Goal: Information Seeking & Learning: Learn about a topic

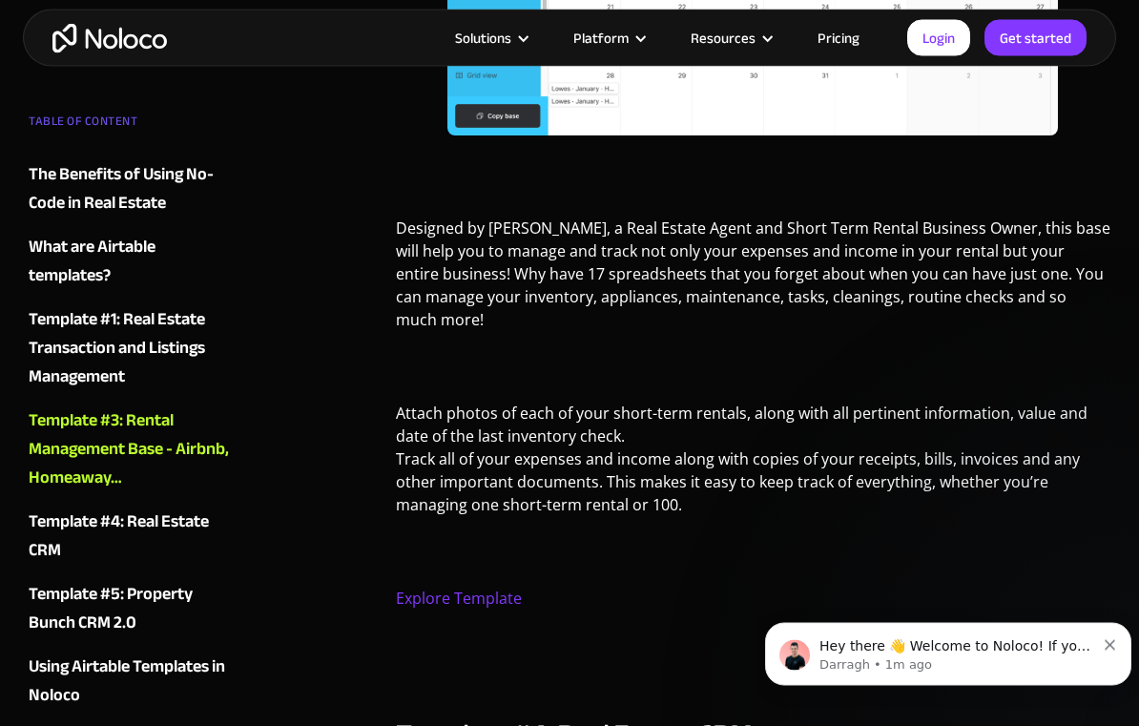
scroll to position [5543, 0]
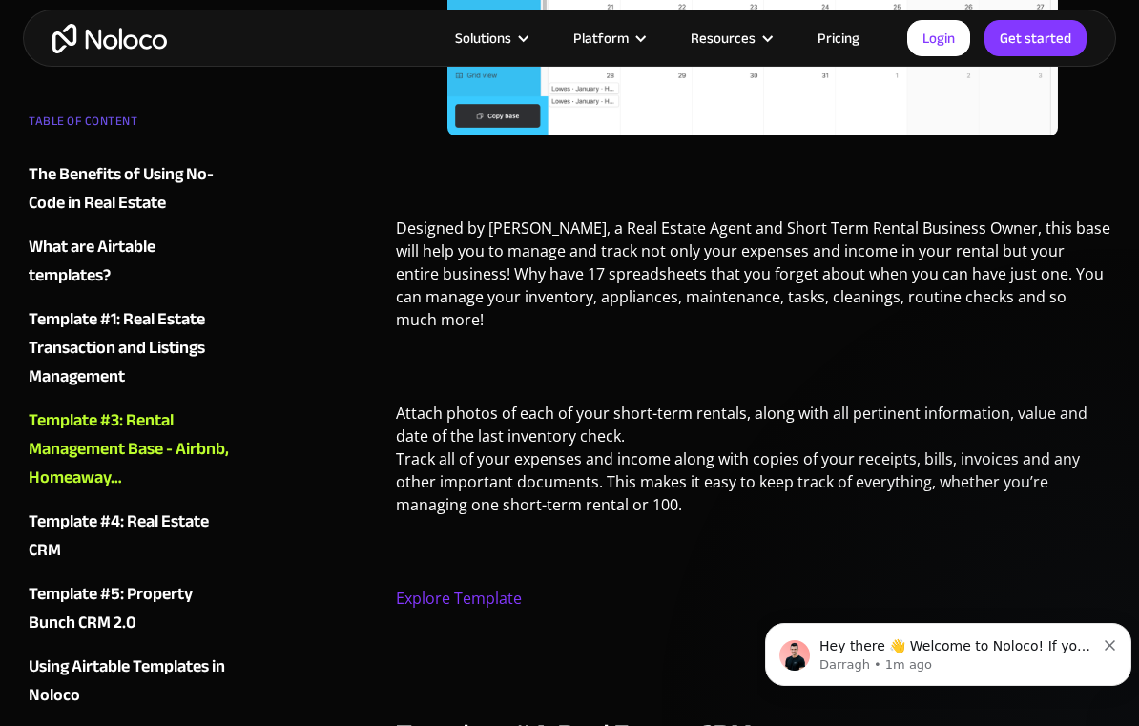
click at [486, 587] on link "Explore Template" at bounding box center [459, 597] width 126 height 21
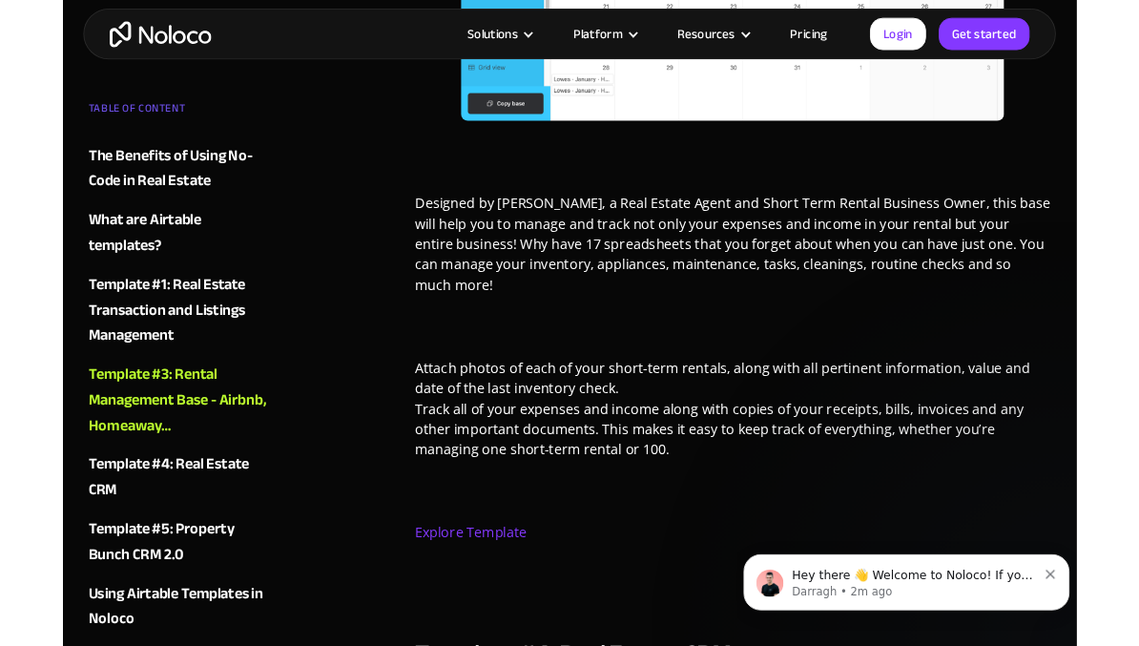
scroll to position [5624, 0]
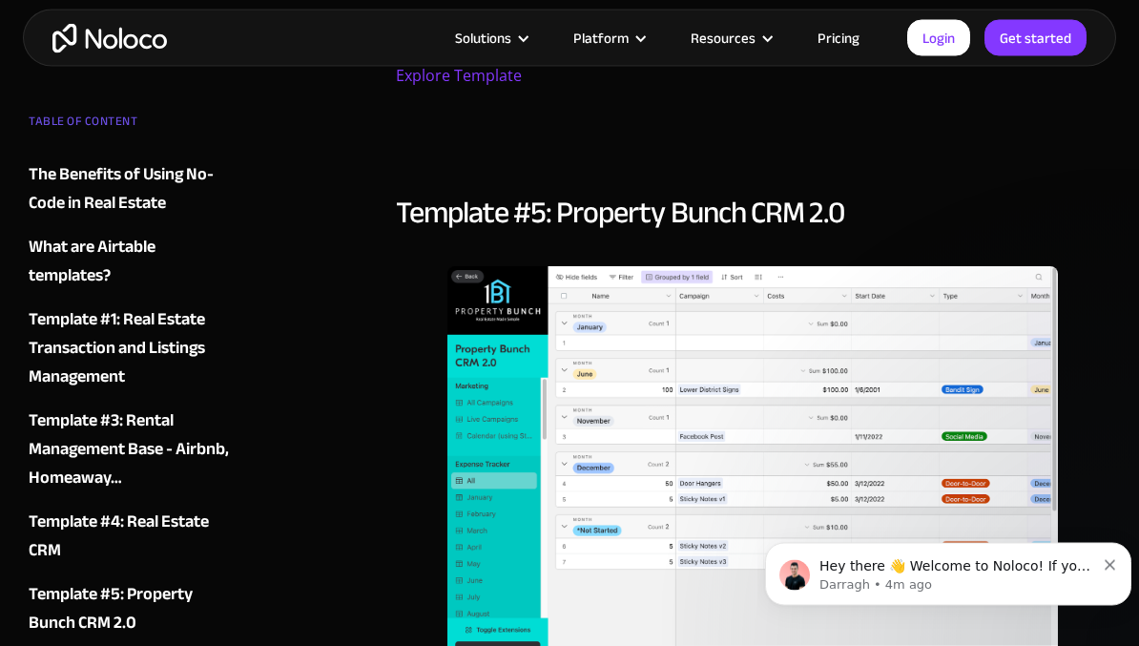
scroll to position [6857, 0]
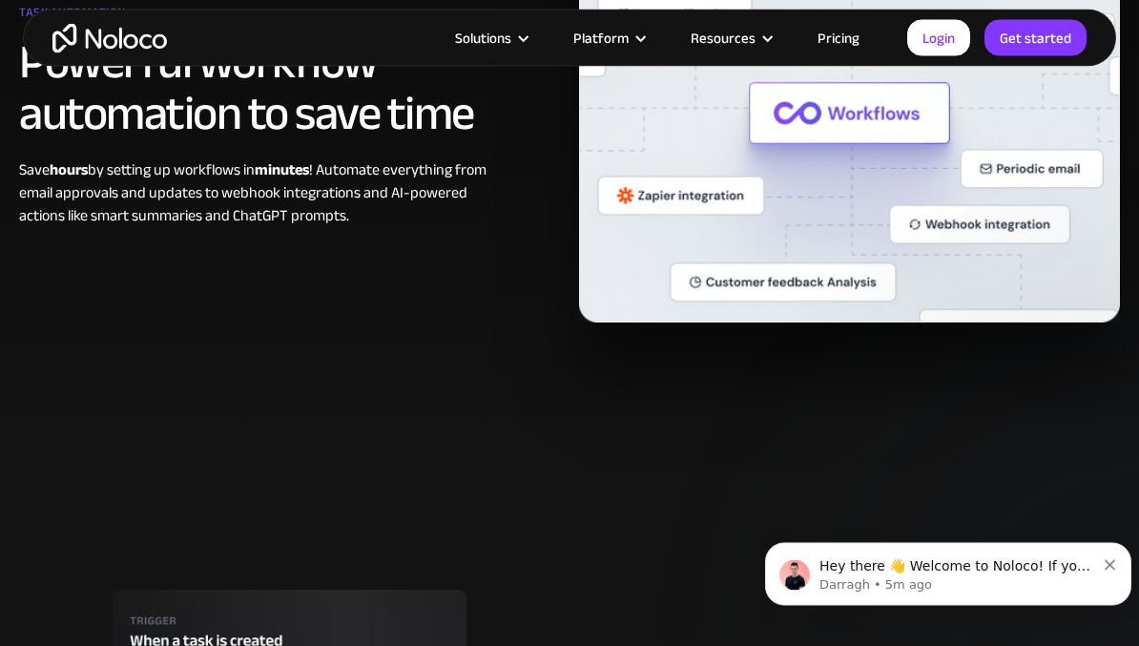
scroll to position [1514, 0]
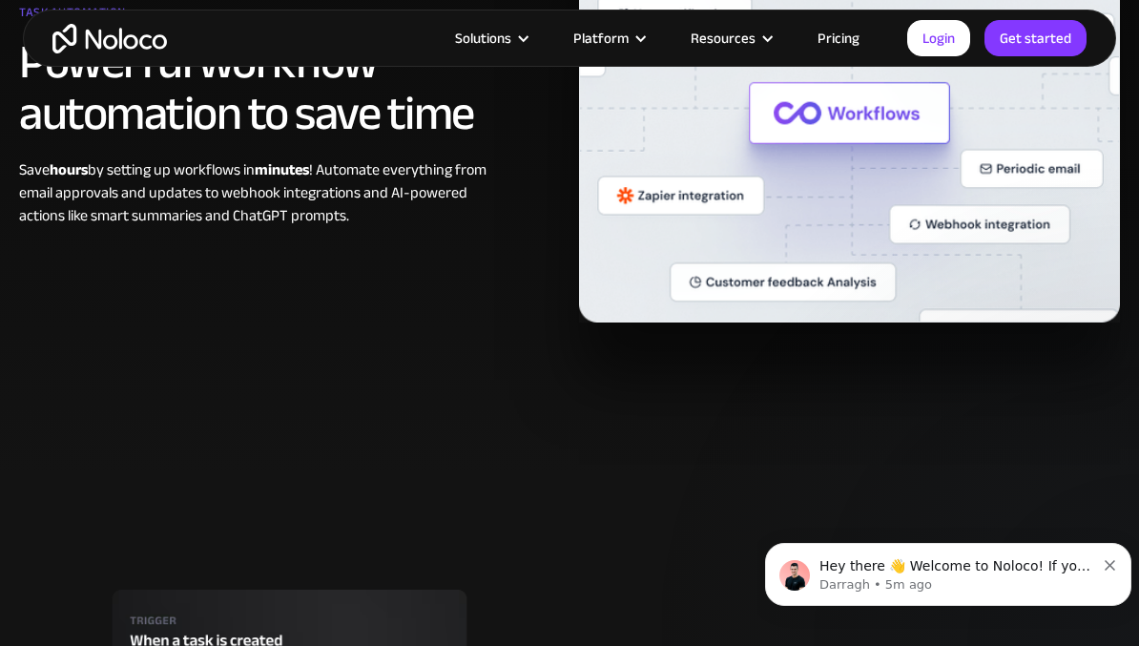
click at [847, 37] on link "Pricing" at bounding box center [838, 38] width 90 height 25
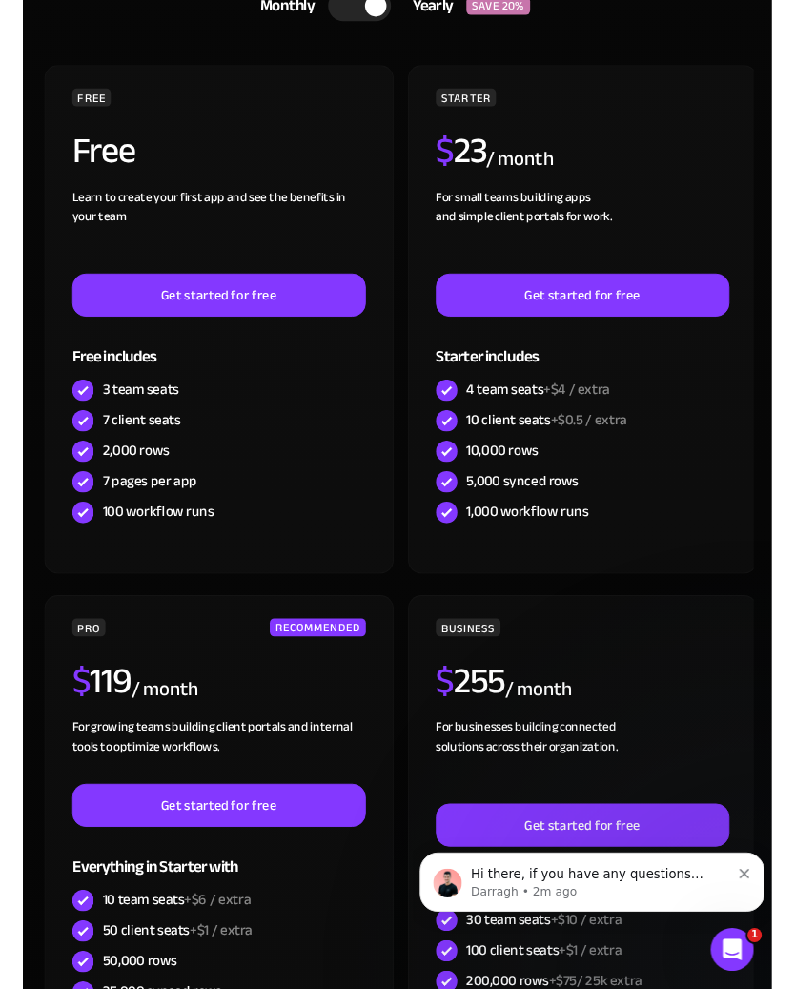
scroll to position [627, 0]
